Goal: Navigation & Orientation: Find specific page/section

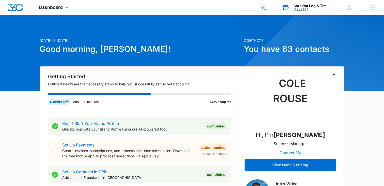
click at [305, 9] on div "M313404" at bounding box center [311, 10] width 37 height 4
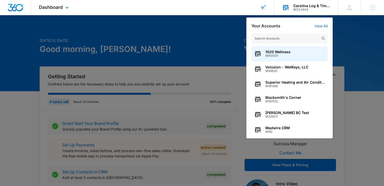
click at [284, 35] on input "text" at bounding box center [289, 38] width 76 height 10
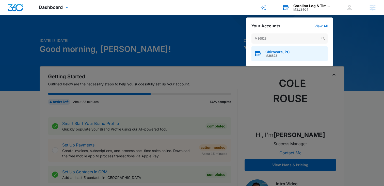
type input "M36823"
click at [278, 52] on span "Chirocare, PC" at bounding box center [277, 52] width 24 height 4
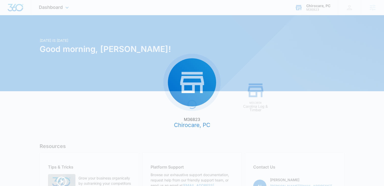
scroll to position [3, 0]
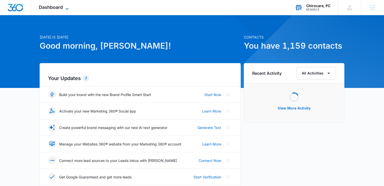
click at [59, 8] on span "Dashboard" at bounding box center [51, 7] width 24 height 5
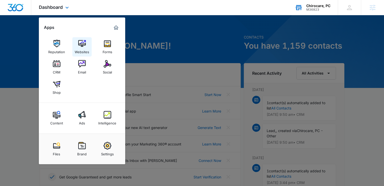
click at [81, 45] on img at bounding box center [82, 44] width 8 height 8
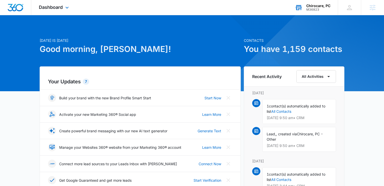
click at [316, 5] on div "Chirocare, PC" at bounding box center [318, 6] width 24 height 4
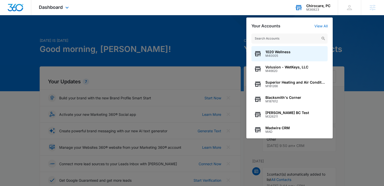
click at [273, 37] on input "text" at bounding box center [289, 38] width 76 height 10
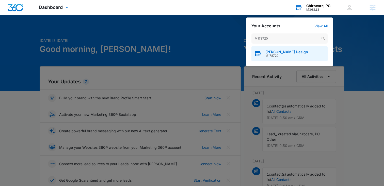
type input "M178720"
click at [276, 56] on span "M178720" at bounding box center [286, 56] width 43 height 4
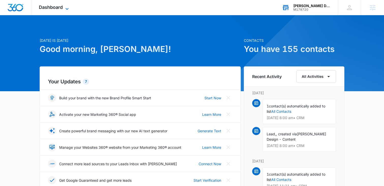
click at [61, 6] on span "Dashboard" at bounding box center [51, 7] width 24 height 5
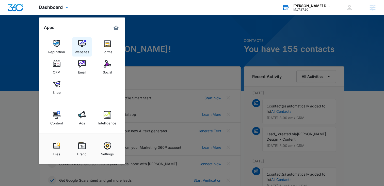
click at [82, 44] on img at bounding box center [82, 44] width 8 height 8
